Goal: Find specific page/section: Find specific page/section

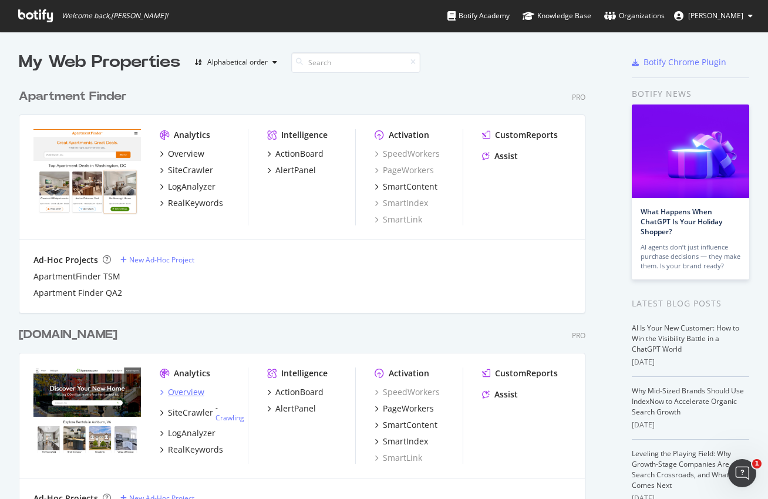
click at [177, 394] on div "Overview" at bounding box center [186, 392] width 36 height 12
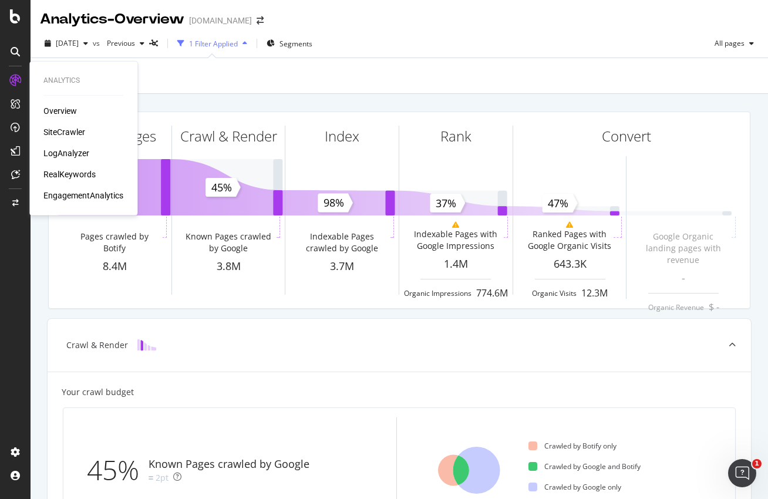
click at [61, 130] on div "SiteCrawler" at bounding box center [64, 132] width 42 height 12
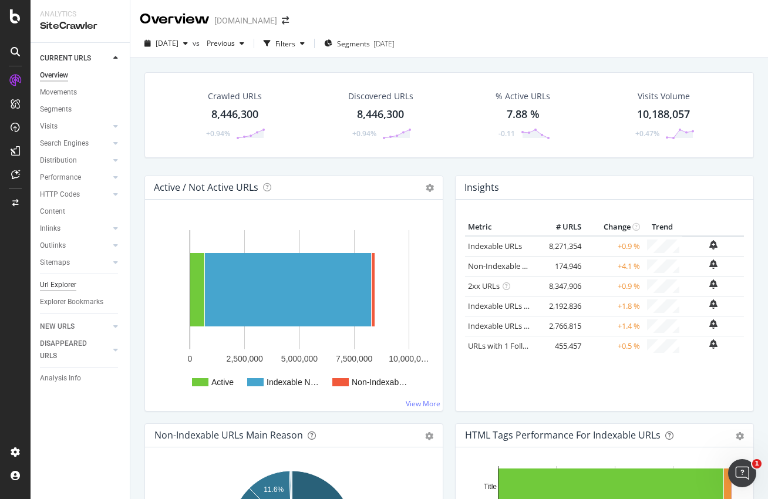
click at [69, 286] on div "Url Explorer" at bounding box center [58, 285] width 36 height 12
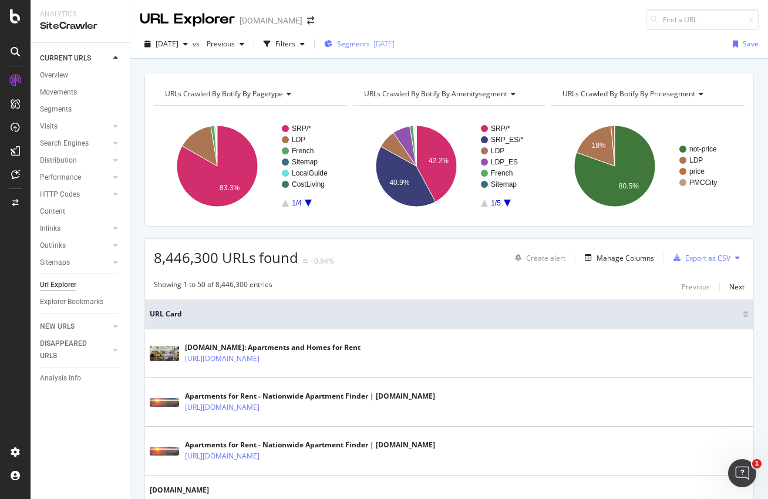
click at [370, 41] on span "Segments" at bounding box center [353, 44] width 33 height 10
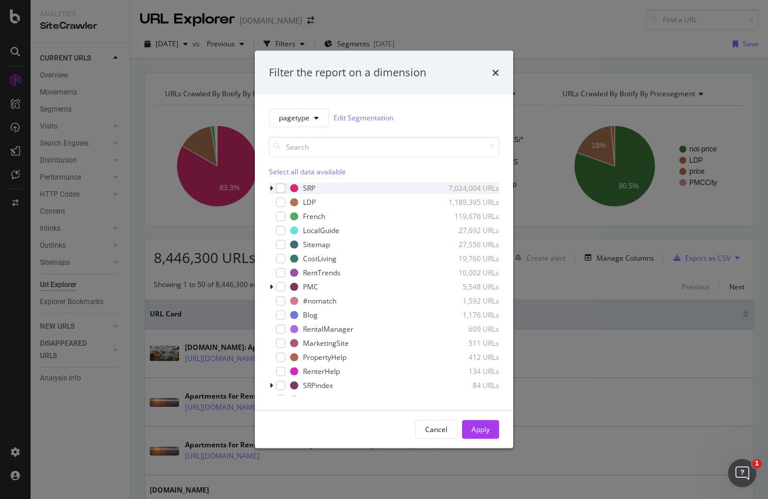
click at [271, 185] on icon "modal" at bounding box center [272, 187] width 4 height 7
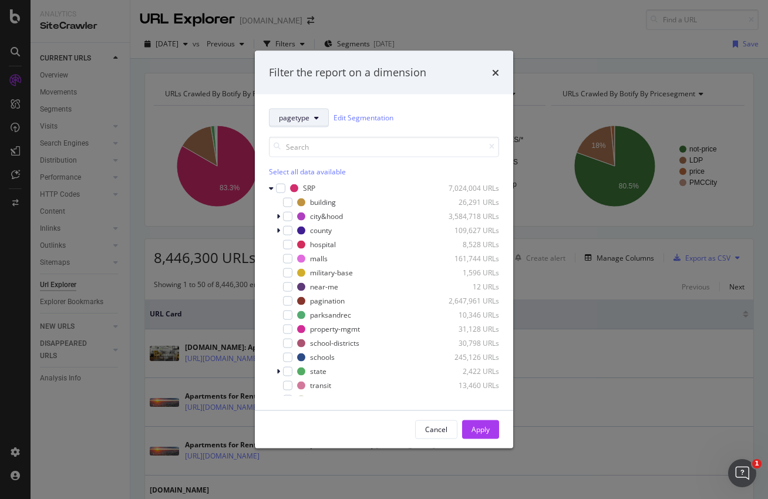
click at [321, 115] on button "pagetype" at bounding box center [299, 117] width 60 height 19
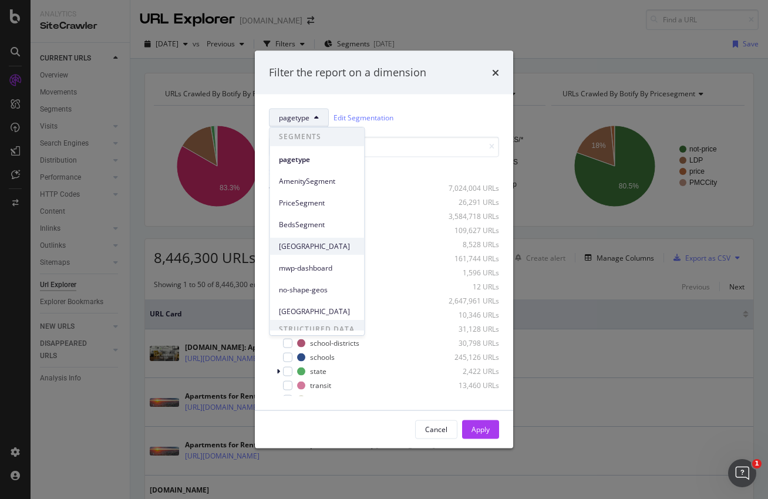
click at [305, 246] on span "[GEOGRAPHIC_DATA]" at bounding box center [317, 246] width 76 height 11
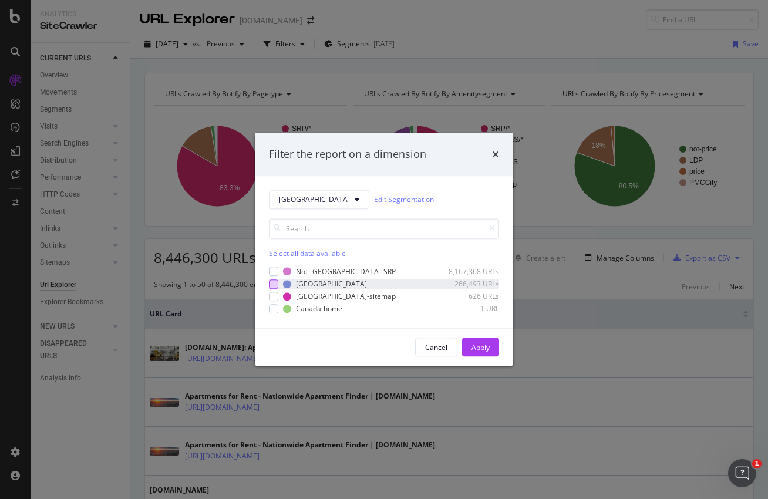
click at [271, 283] on div "modal" at bounding box center [273, 284] width 9 height 9
click at [479, 349] on div "Apply" at bounding box center [481, 347] width 18 height 10
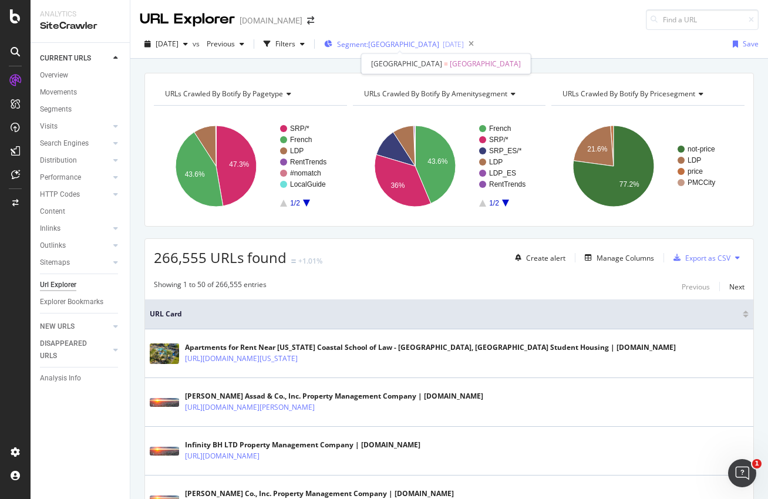
click at [390, 43] on span "Segment: [GEOGRAPHIC_DATA]" at bounding box center [388, 44] width 102 height 10
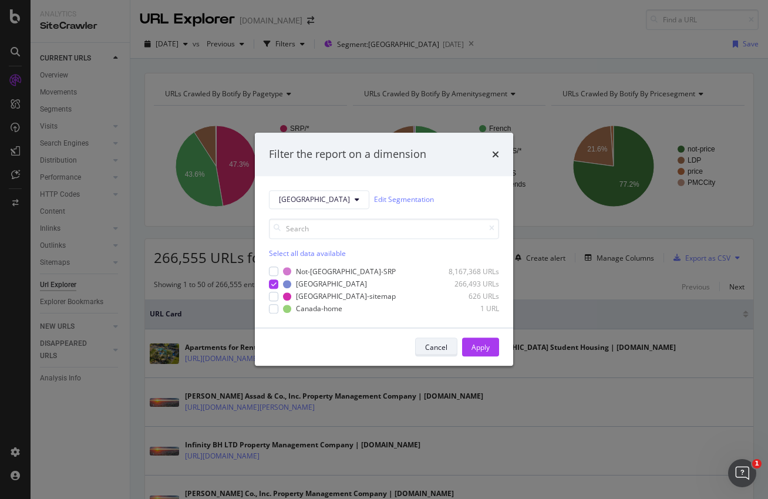
click at [435, 348] on div "Cancel" at bounding box center [436, 347] width 22 height 10
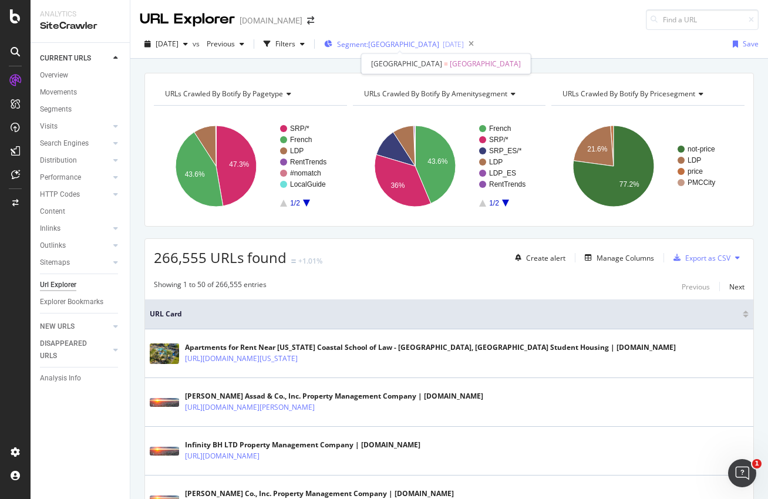
click at [406, 46] on span "Segment: [GEOGRAPHIC_DATA]" at bounding box center [388, 44] width 102 height 10
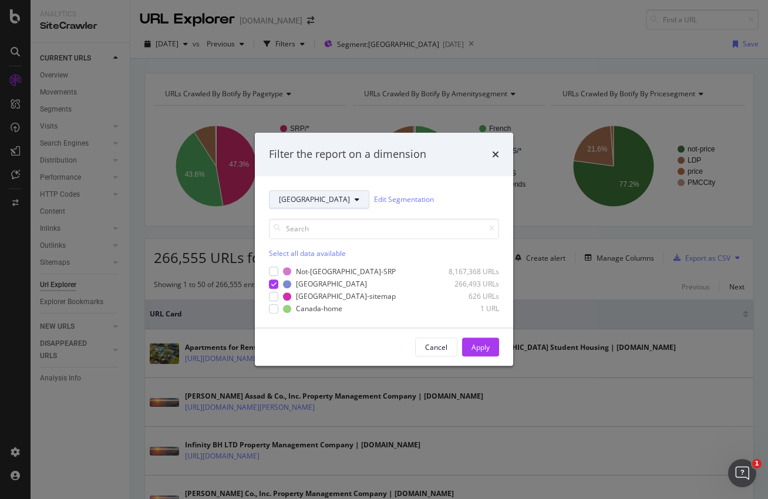
click at [355, 197] on icon "modal" at bounding box center [357, 199] width 5 height 7
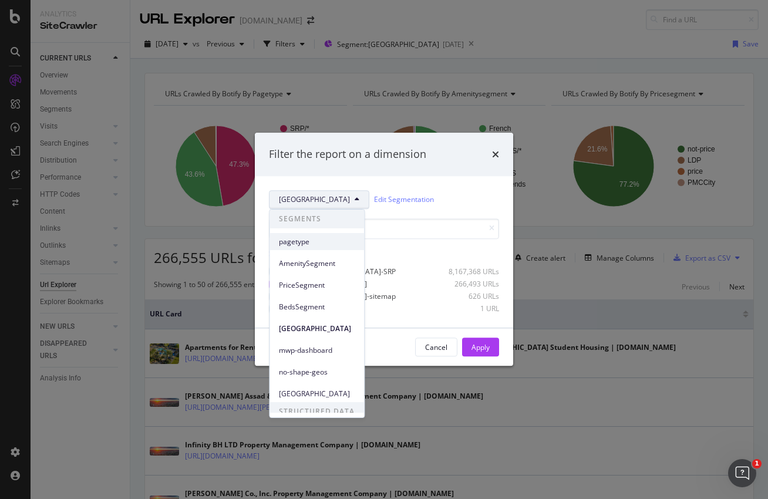
click at [313, 245] on span "pagetype" at bounding box center [317, 242] width 76 height 11
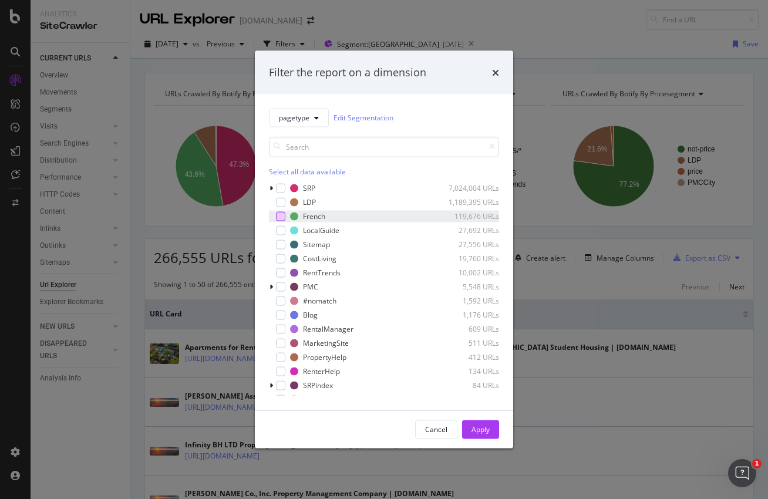
click at [277, 216] on div "modal" at bounding box center [280, 215] width 9 height 9
click at [491, 427] on button "Apply" at bounding box center [480, 429] width 37 height 19
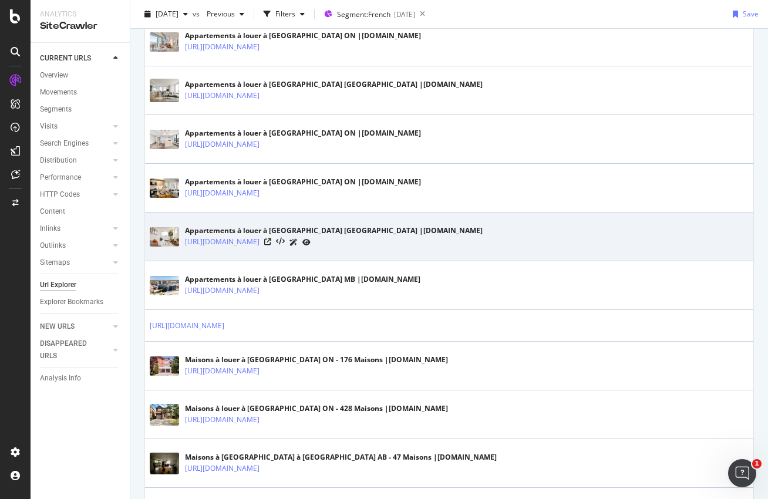
scroll to position [646, 0]
